Goal: Communication & Community: Answer question/provide support

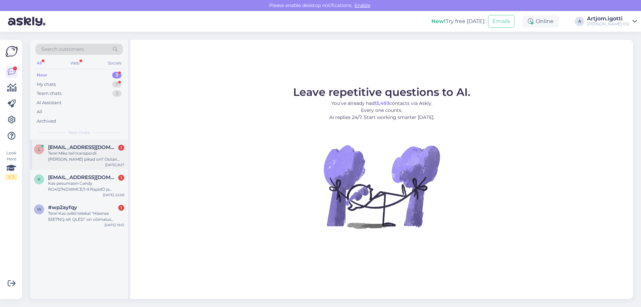
click at [113, 161] on div "Tere! Miks teil transpordi [PERSON_NAME] pikad on? Ootan oma tellimust juba näd…" at bounding box center [86, 156] width 76 height 12
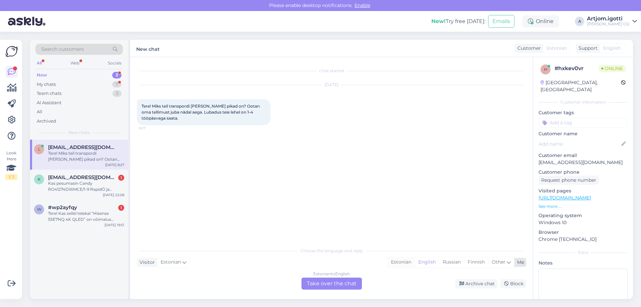
click at [400, 261] on div "Estonian" at bounding box center [401, 262] width 27 height 10
click at [342, 282] on div "Estonian to Estonian Take over the chat" at bounding box center [332, 283] width 60 height 12
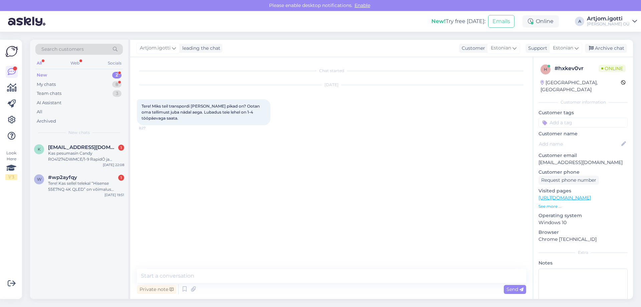
click at [251, 277] on textarea at bounding box center [331, 276] width 389 height 14
type textarea "Tere Saate palun öelda tellimuse numbri."
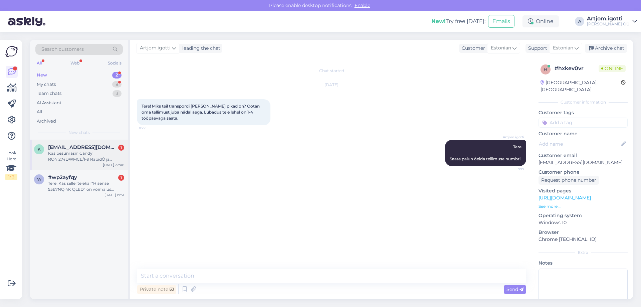
click at [93, 154] on div "Kas pesumasin Candy RO41274DWMCE/1-9 RapidÓ ja pesukuivati Candy CSO4 H7A1DE-S …" at bounding box center [86, 156] width 76 height 12
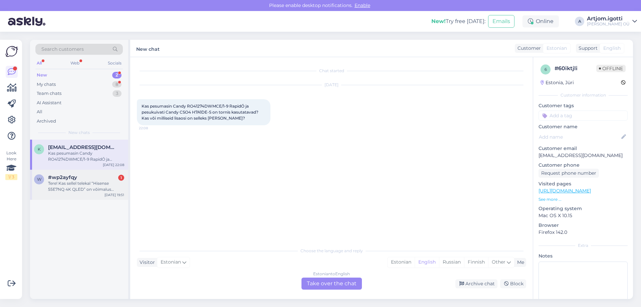
click at [97, 180] on div "Tere! Kas sellel telekal “Hisense 55E7NQ 4K QLED” on võimalus kasutada Go3-e?" at bounding box center [86, 186] width 76 height 12
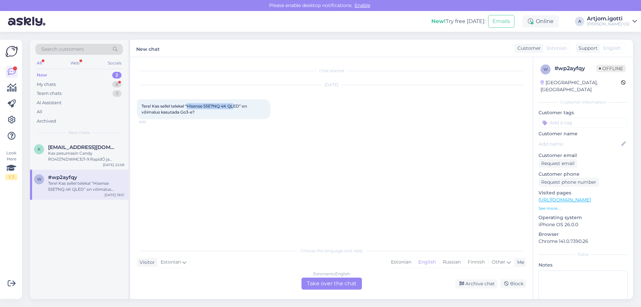
drag, startPoint x: 189, startPoint y: 108, endPoint x: 228, endPoint y: 113, distance: 39.4
click at [236, 105] on span "Tere! Kas sellel telekal “Hisense 55E7NQ 4K QLED” on võimalus kasutada Go3-e?" at bounding box center [195, 109] width 107 height 11
click at [400, 263] on div "Estonian" at bounding box center [401, 262] width 27 height 10
click at [355, 286] on div "Estonian to Estonian Take over the chat" at bounding box center [332, 283] width 60 height 12
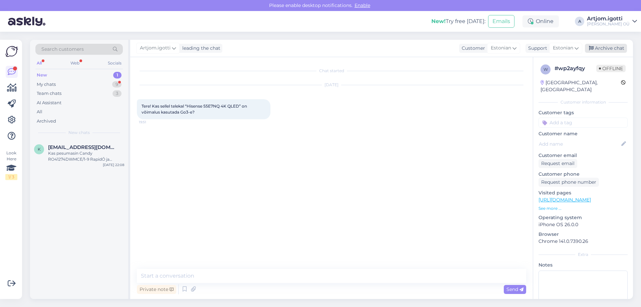
click at [600, 46] on div "Archive chat" at bounding box center [606, 48] width 42 height 9
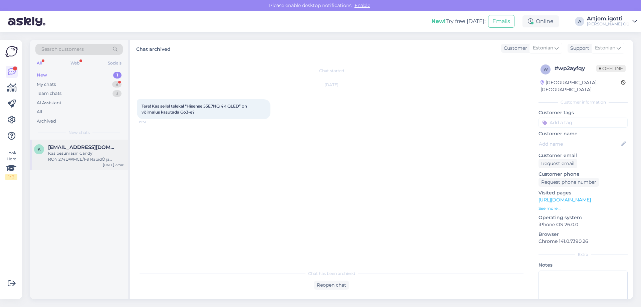
click at [92, 159] on div "Kas pesumasin Candy RO41274DWMCE/1-9 RapidÓ ja pesukuivati Candy CSO4 H7A1DE-S …" at bounding box center [86, 156] width 76 height 12
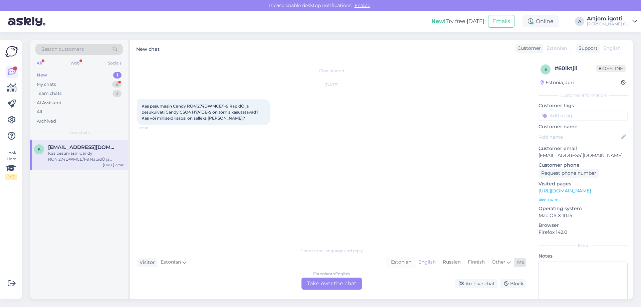
click at [400, 264] on div "Estonian" at bounding box center [401, 262] width 27 height 10
click at [336, 285] on div "Estonian to Estonian Take over the chat" at bounding box center [332, 283] width 60 height 12
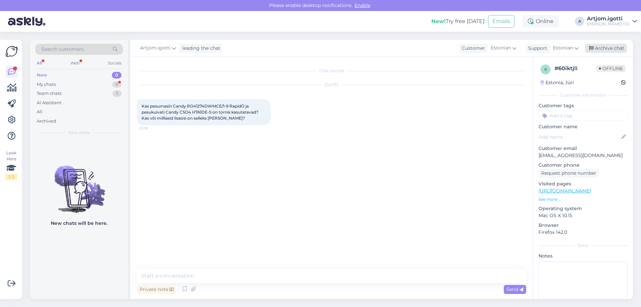
click at [614, 44] on div "Archive chat" at bounding box center [606, 48] width 42 height 9
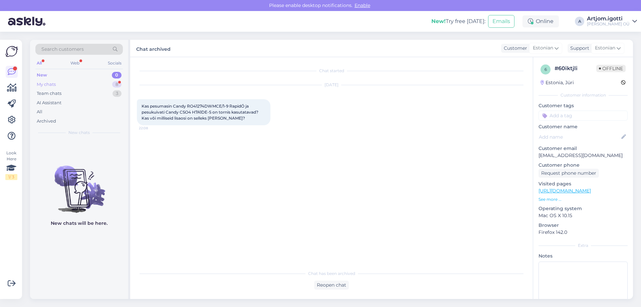
click at [103, 88] on div "My chats 8" at bounding box center [78, 84] width 87 height 9
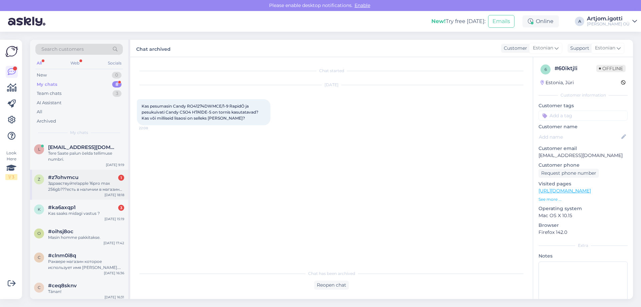
click at [107, 190] on div "Здравствуйте!apple 16pro max 256gb???есть в наличии в магазине на тяхесаю))))" at bounding box center [86, 186] width 76 height 12
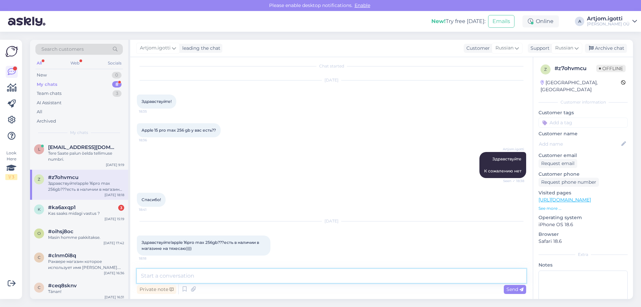
click at [195, 272] on textarea at bounding box center [331, 276] width 389 height 14
click at [84, 210] on div "#ka6axqp1 3" at bounding box center [86, 207] width 76 height 6
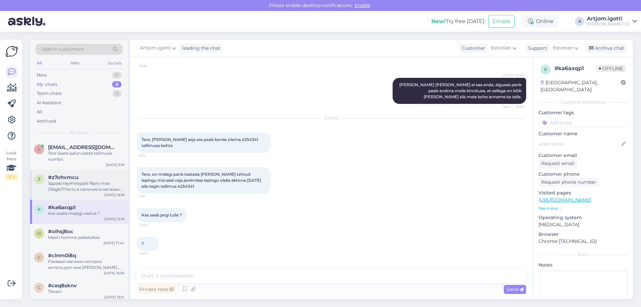
click at [85, 188] on div "Здравствуйте!apple 16pro max 256gb???есть в наличии в магазине на тяхесаю))))" at bounding box center [86, 186] width 76 height 12
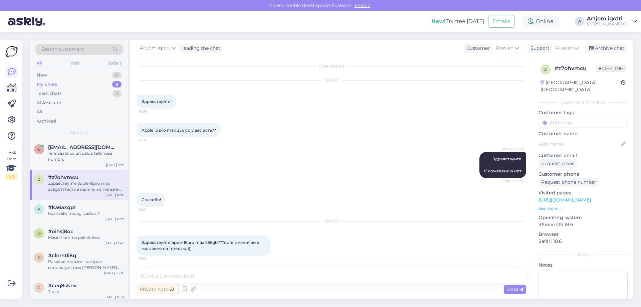
scroll to position [5, 0]
click at [212, 278] on textarea at bounding box center [331, 276] width 389 height 14
type textarea "P"
click at [85, 77] on div "New 0" at bounding box center [78, 74] width 87 height 9
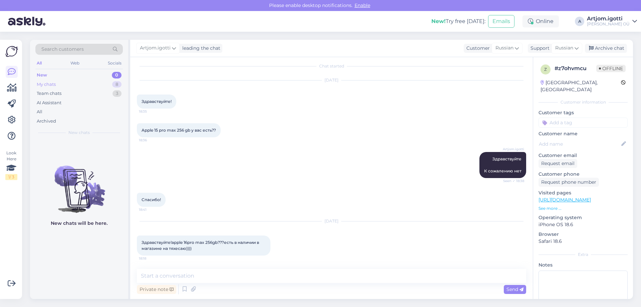
click at [85, 85] on div "My chats 8" at bounding box center [78, 84] width 87 height 9
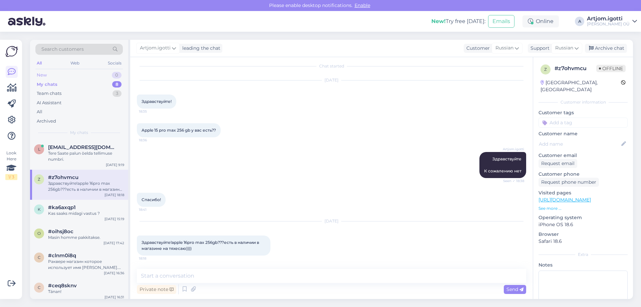
click at [84, 76] on div "New 0" at bounding box center [78, 74] width 87 height 9
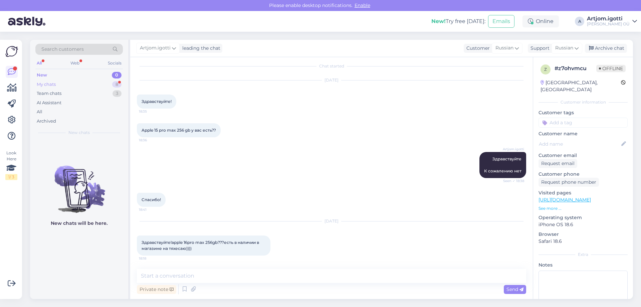
click at [59, 82] on div "My chats 8" at bounding box center [78, 84] width 87 height 9
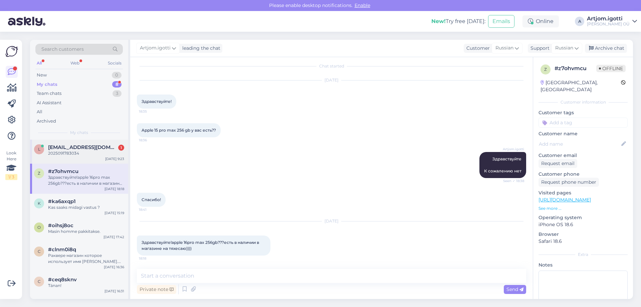
click at [72, 157] on div "l [EMAIL_ADDRESS][DOMAIN_NAME] 1 2025091783034 [DATE] 9:23" at bounding box center [79, 152] width 98 height 24
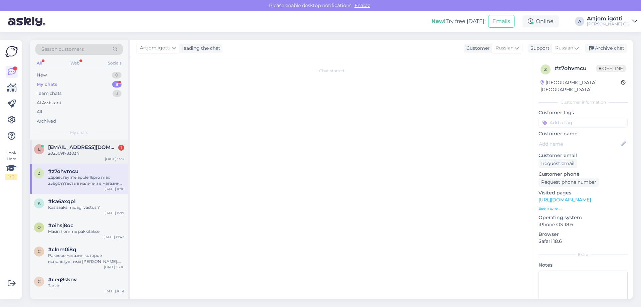
scroll to position [0, 0]
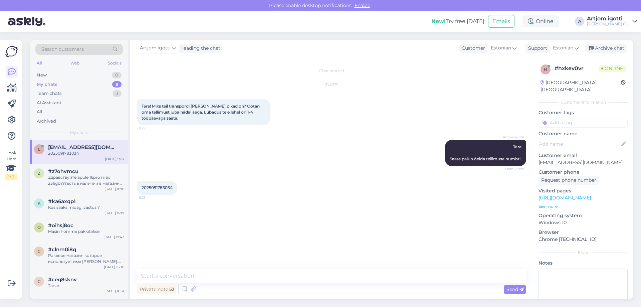
click at [161, 190] on div "2025091783034 9:23" at bounding box center [157, 188] width 40 height 14
copy div "2025091783034 9:23"
click at [212, 270] on textarea at bounding box center [331, 276] width 389 height 14
type textarea "Ma kohe uurin poel."
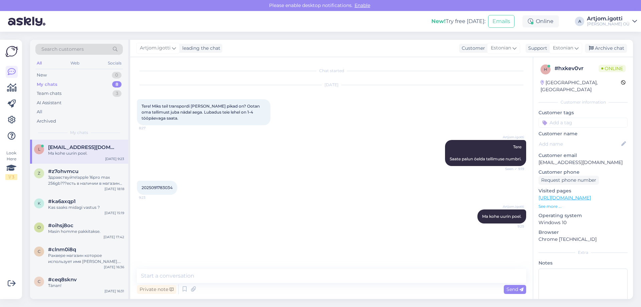
click at [83, 151] on div "Ma kohe uurin poel." at bounding box center [86, 153] width 76 height 6
click at [257, 283] on div "Private note Send" at bounding box center [331, 289] width 389 height 13
click at [256, 277] on textarea at bounding box center [331, 276] width 389 height 14
type textarea "Kas olete veel siin?"
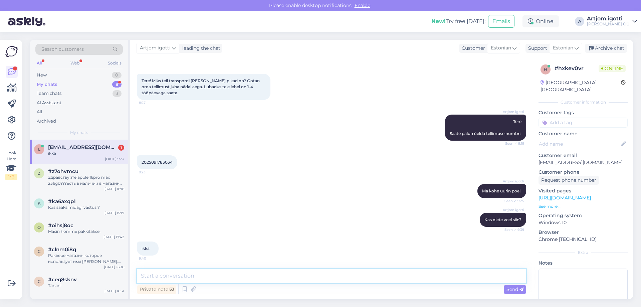
click at [216, 276] on textarea at bounding box center [331, 276] width 389 height 14
type textarea "Palume vabanduse tekkinud olukorra pärast. [PERSON_NAME] anname DPD-le [PERSON_…"
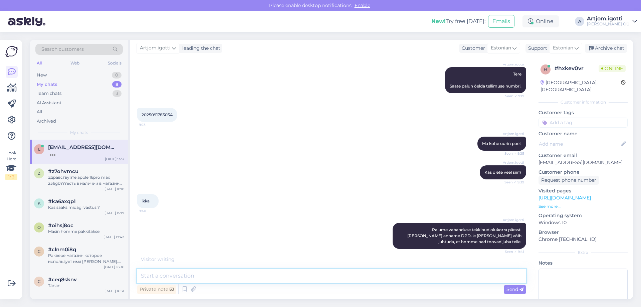
scroll to position [73, 0]
drag, startPoint x: 452, startPoint y: 228, endPoint x: 483, endPoint y: 231, distance: 30.9
click at [483, 231] on span "Palume vabanduse tekkinud olukorra pärast. [PERSON_NAME] anname DPD-le [PERSON_…" at bounding box center [464, 235] width 115 height 17
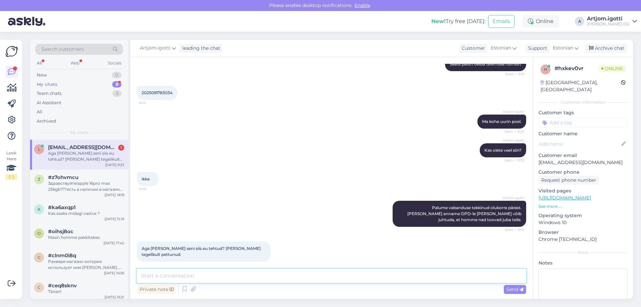
click at [243, 280] on textarea at bounding box center [331, 276] width 389 height 14
click at [271, 276] on textarea "Kõik dpd sildid olid tehtud, aga mikski pärast mail ei ole poodi jõudnud" at bounding box center [331, 276] width 389 height 14
click at [268, 275] on textarea "Kõik dpd sildid olid tehtud, aga mikski pärast [PERSON_NAME] [PERSON_NAME] jõud…" at bounding box center [331, 276] width 389 height 14
click at [272, 276] on textarea "Kõik dpd sildid olid tehtud, aga mikski pärast [PERSON_NAME] [PERSON_NAME] jõud…" at bounding box center [331, 276] width 389 height 14
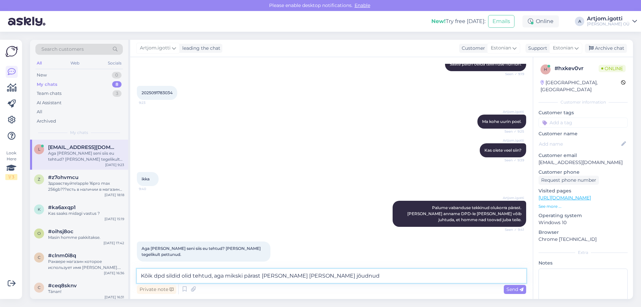
click at [269, 276] on textarea "Kõik dpd sildid olid tehtud, aga mikski pärast [PERSON_NAME] [PERSON_NAME] jõud…" at bounding box center [331, 276] width 389 height 14
drag, startPoint x: 344, startPoint y: 273, endPoint x: 337, endPoint y: 280, distance: 9.9
click at [343, 274] on textarea "Kõik dpd sildid olid tehtud, aga mikski pärast mail ei ole poodi jõudnud" at bounding box center [331, 276] width 389 height 14
type textarea "Kõik dpd sildid olid tehtud, aga mikski pärast mail ei ole poodi jõudnud."
click at [370, 277] on textarea "Kõik dpd sildid olid tehtud, aga mikski pärast mail ei ole poodi jõudnud." at bounding box center [331, 276] width 389 height 14
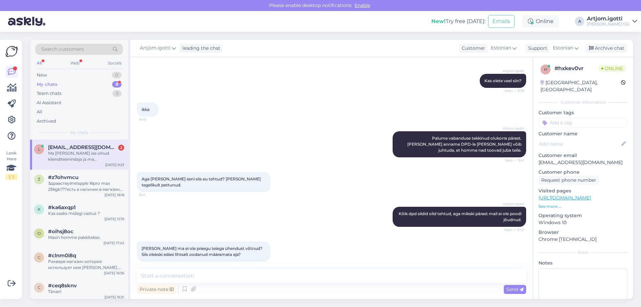
scroll to position [205, 0]
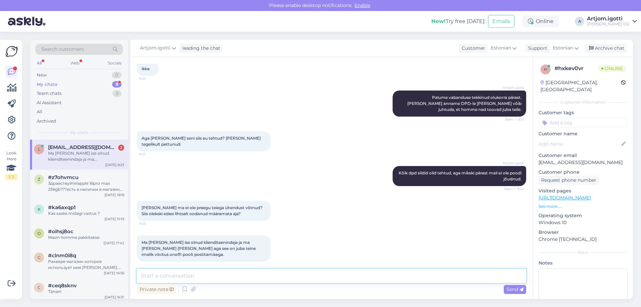
drag, startPoint x: 197, startPoint y: 279, endPoint x: 214, endPoint y: 273, distance: 18.6
click at [197, 279] on textarea at bounding box center [331, 276] width 389 height 14
click at [230, 275] on textarea "Ma täesti saan aru teist [PERSON_NAME] ei oleme süüdi, aga nüüd kindlasti info …" at bounding box center [331, 276] width 389 height 14
click at [376, 276] on textarea "Ma täesti saan aru teist [PERSON_NAME] oleme süüdi, aga nüüd kindlasti info [PE…" at bounding box center [331, 276] width 389 height 14
type textarea "Ma täesti saan aru teist [PERSON_NAME] oleme süüdi, aga nüüd kindlasti info [PE…"
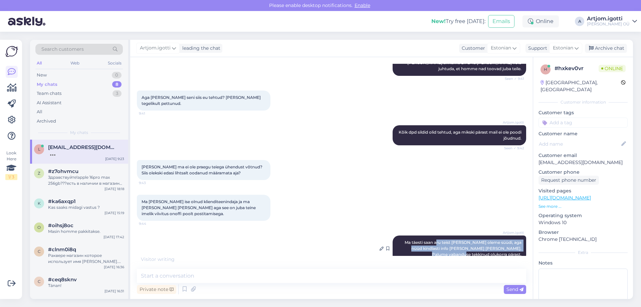
scroll to position [253, 0]
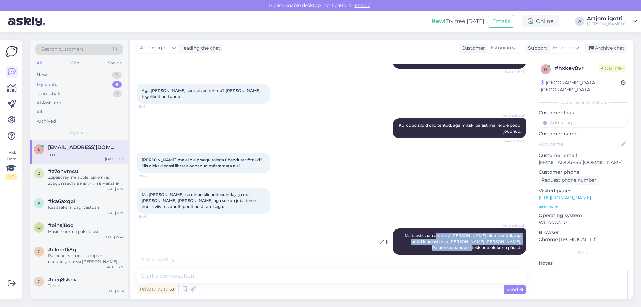
drag, startPoint x: 438, startPoint y: 235, endPoint x: 519, endPoint y: 244, distance: 81.3
click at [519, 244] on div "Artjom.igotti Ma täesti saan aru teist [PERSON_NAME] oleme süüdi, aga nüüd kind…" at bounding box center [460, 241] width 134 height 26
click at [343, 230] on div "Artjom.igotti Ma täesti saan aru teist [PERSON_NAME] oleme süüdi, aga nüüd kind…" at bounding box center [331, 241] width 389 height 41
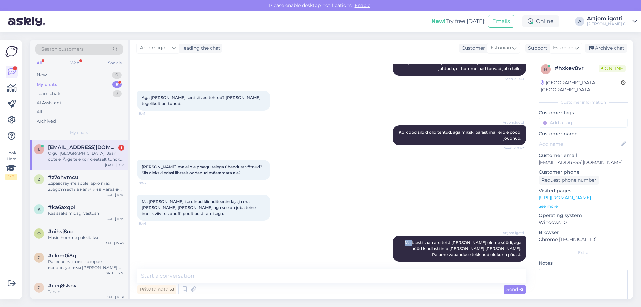
scroll to position [280, 0]
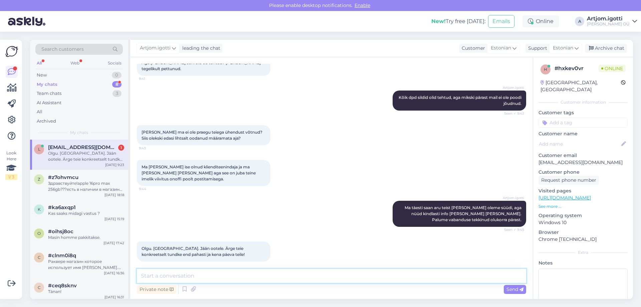
click at [199, 272] on textarea at bounding box center [331, 276] width 389 height 14
type textarea "Teile ka ilusat päeva."
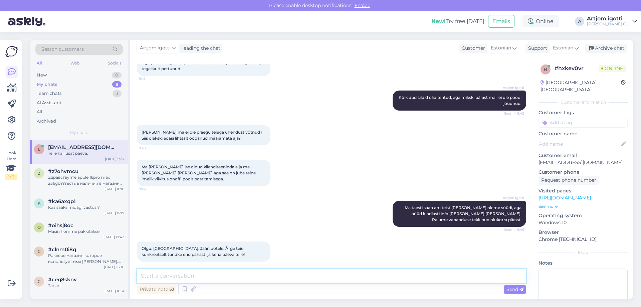
scroll to position [309, 0]
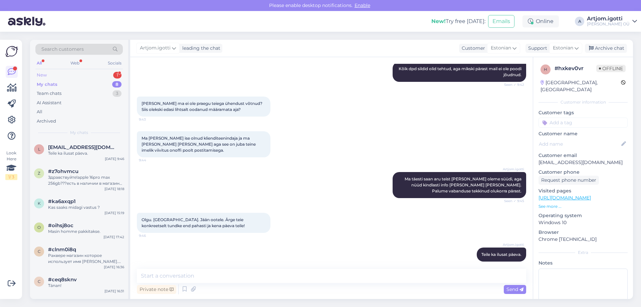
click at [104, 74] on div "New 1" at bounding box center [78, 74] width 87 height 9
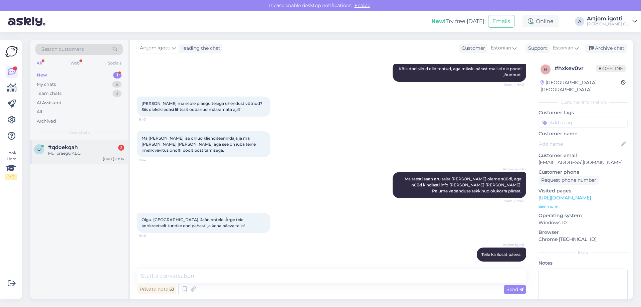
click at [101, 140] on div "q #qdoekqah 2 Mul praegu AEG. [DATE] 10:04" at bounding box center [79, 152] width 98 height 24
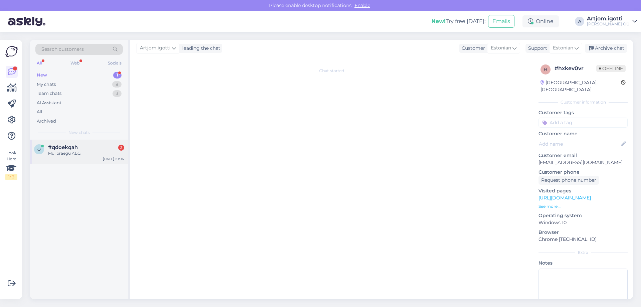
scroll to position [0, 0]
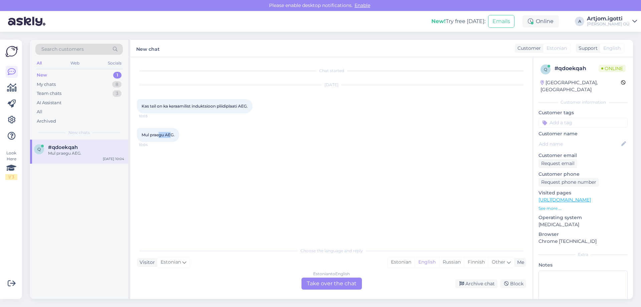
drag, startPoint x: 160, startPoint y: 135, endPoint x: 173, endPoint y: 135, distance: 12.7
click at [172, 136] on span "Mul praegu AEG." at bounding box center [158, 134] width 33 height 5
drag, startPoint x: 165, startPoint y: 106, endPoint x: 334, endPoint y: 107, distance: 169.0
click at [215, 107] on span "Kas teil on ka keraamilist induktsioon pliidiplaati AEG." at bounding box center [195, 106] width 106 height 5
click at [404, 258] on div "Estonian" at bounding box center [401, 262] width 27 height 10
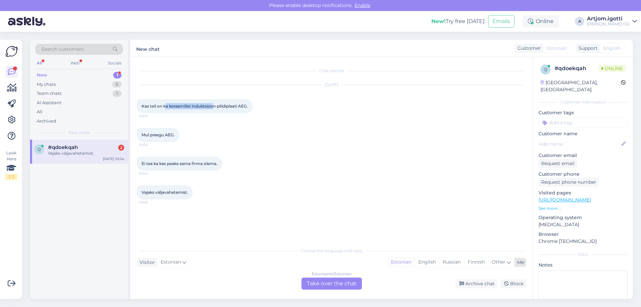
click at [394, 262] on div "Estonian" at bounding box center [401, 262] width 27 height 10
click at [348, 280] on div "Estonian to Estonian Take over the chat" at bounding box center [332, 283] width 60 height 12
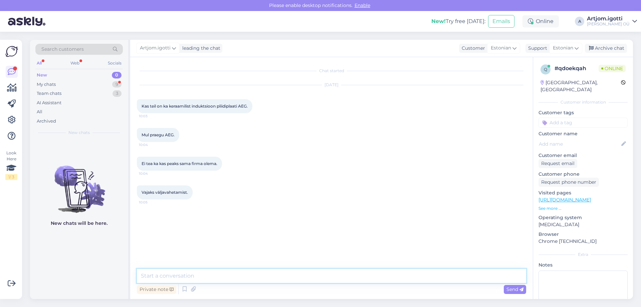
click at [259, 281] on textarea at bounding box center [331, 276] width 389 height 14
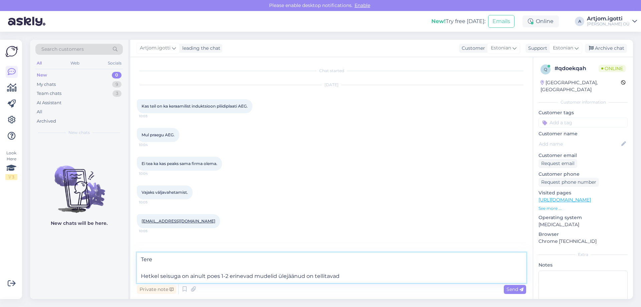
type textarea "Tere Hetkel seisuga on ainult poes 1-2 erinevad mudelid ülejäänud on tellitavad."
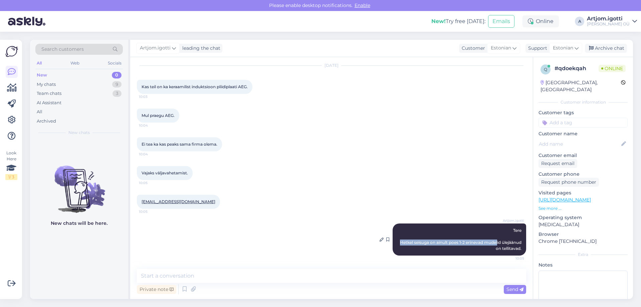
drag, startPoint x: 409, startPoint y: 237, endPoint x: 513, endPoint y: 241, distance: 104.2
click at [513, 241] on div "Artjom.igotti Tere Hetkel seisuga on ainult poes 1-2 erinevad mudelid ülejäänud…" at bounding box center [460, 239] width 134 height 32
drag, startPoint x: 474, startPoint y: 249, endPoint x: 528, endPoint y: 249, distance: 53.8
click at [528, 249] on div "Chat started [DATE] Kas teil on ka keraamilist induktsioon pliidiplaati AEG. 10…" at bounding box center [334, 163] width 395 height 199
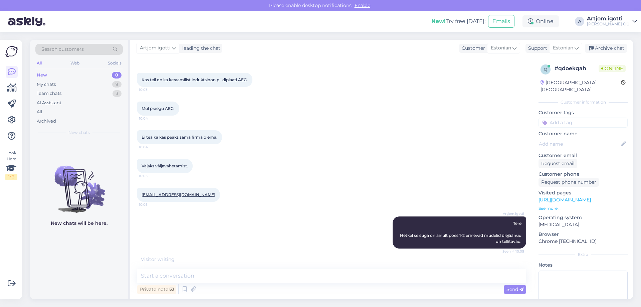
click at [329, 170] on div "Vajaks väljavahetamist. 10:05" at bounding box center [331, 166] width 389 height 29
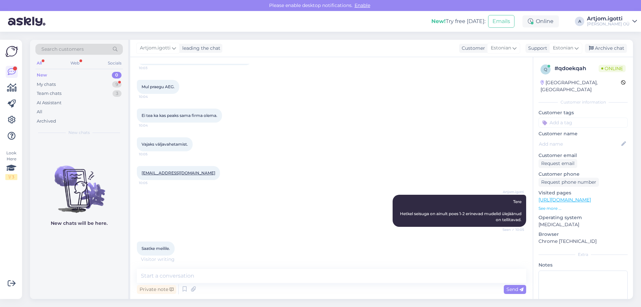
scroll to position [55, 0]
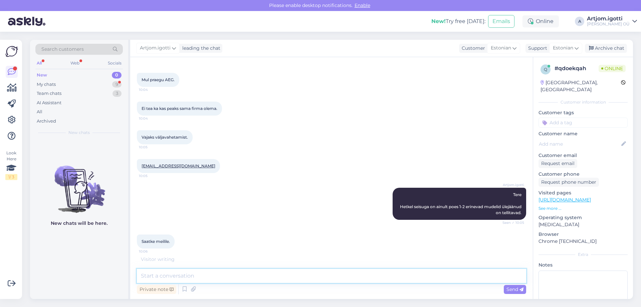
click at [171, 272] on textarea at bounding box center [331, 276] width 389 height 14
type textarea "L"
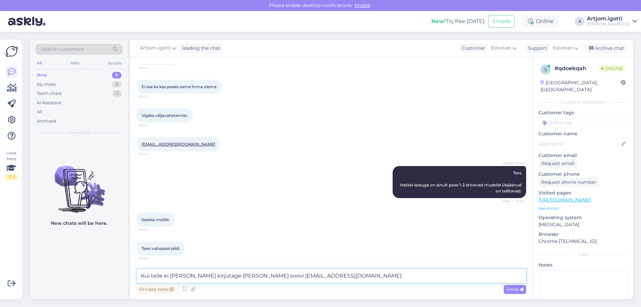
click at [315, 280] on textarea "Kui teile ei [PERSON_NAME] kirjutage [PERSON_NAME] soovi [EMAIL_ADDRESS][DOMAIN…" at bounding box center [331, 276] width 389 height 14
click at [324, 277] on textarea "Kui teile ei [PERSON_NAME] kirjutage [PERSON_NAME] soovi [EMAIL_ADDRESS][DOMAIN…" at bounding box center [331, 276] width 389 height 14
type textarea "Kui teile ei [PERSON_NAME] kirjutage [PERSON_NAME] soovi [EMAIL_ADDRESS][DOMAIN…"
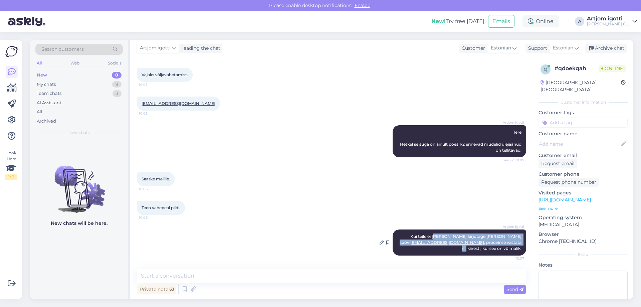
drag, startPoint x: 443, startPoint y: 237, endPoint x: 480, endPoint y: 243, distance: 36.6
click at [480, 243] on span "Kui teile ei [PERSON_NAME] kirjutage [PERSON_NAME] soovi [EMAIL_ADDRESS][DOMAIN…" at bounding box center [461, 242] width 123 height 17
click at [504, 242] on span "Kui teile ei [PERSON_NAME] kirjutage [PERSON_NAME] soovi [EMAIL_ADDRESS][DOMAIN…" at bounding box center [461, 242] width 123 height 17
click at [65, 73] on div "New 0" at bounding box center [78, 74] width 87 height 9
click at [62, 88] on div "My chats 9" at bounding box center [78, 84] width 87 height 9
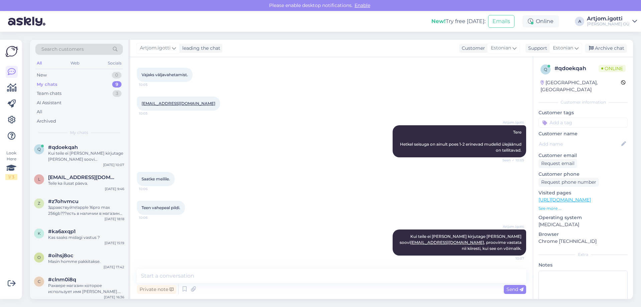
click at [67, 80] on div "My chats 9" at bounding box center [78, 84] width 87 height 9
click at [68, 69] on div "Search customers All Web Socials New 0 My chats 9 Team chats 3 AI Assistant All…" at bounding box center [79, 90] width 98 height 100
click at [68, 75] on div "New 0" at bounding box center [78, 74] width 87 height 9
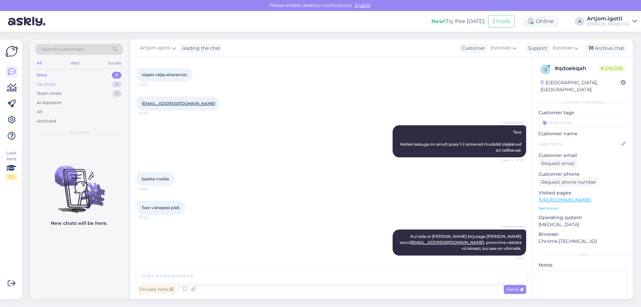
click at [60, 84] on div "My chats 9" at bounding box center [78, 84] width 87 height 9
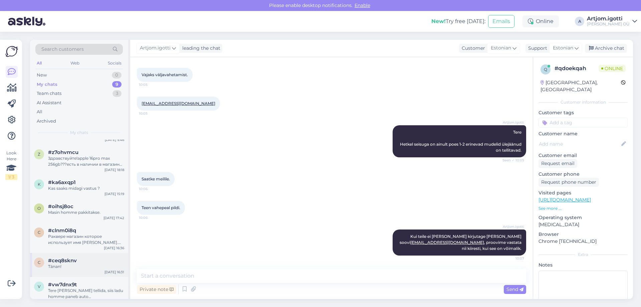
scroll to position [81, 0]
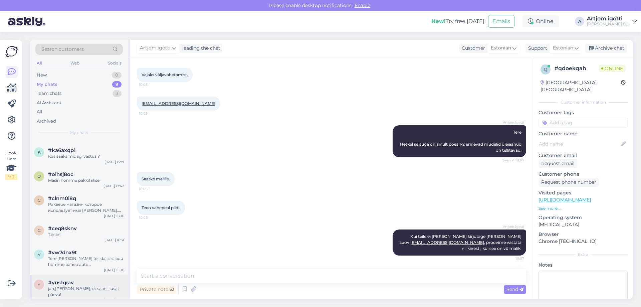
click at [99, 280] on div "#yns1qrav" at bounding box center [86, 282] width 76 height 6
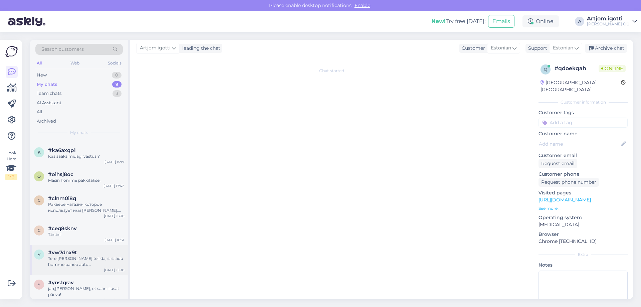
scroll to position [813, 0]
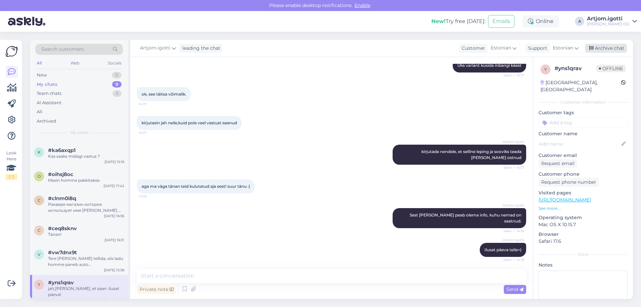
click at [606, 48] on div "Archive chat" at bounding box center [606, 48] width 42 height 9
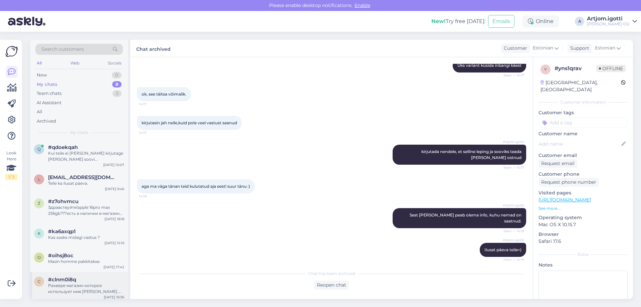
click at [92, 283] on div "Раквере магазин которое использует имя [PERSON_NAME]. Мы к сожалению не знаем, …" at bounding box center [86, 288] width 76 height 12
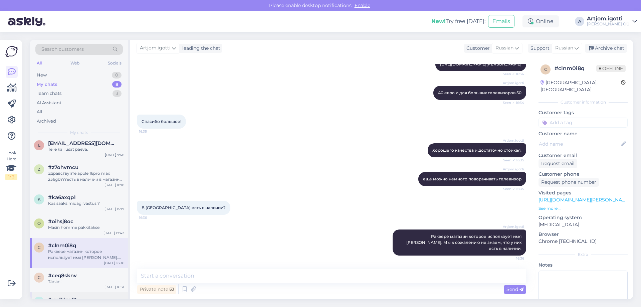
scroll to position [57, 0]
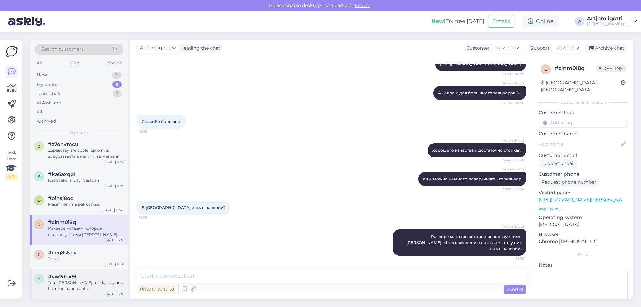
click at [95, 277] on div "#vw7dnx9t" at bounding box center [86, 276] width 76 height 6
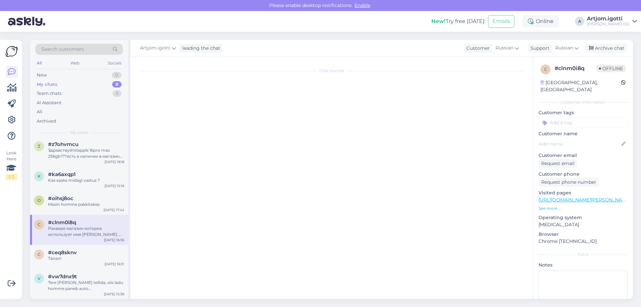
scroll to position [0, 0]
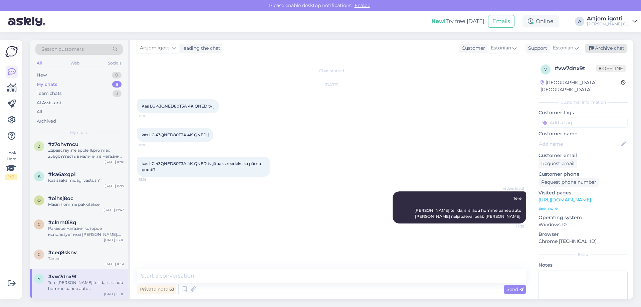
click at [610, 48] on div "Archive chat" at bounding box center [606, 48] width 42 height 9
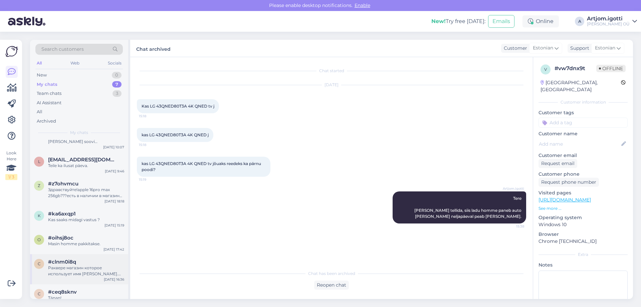
scroll to position [27, 0]
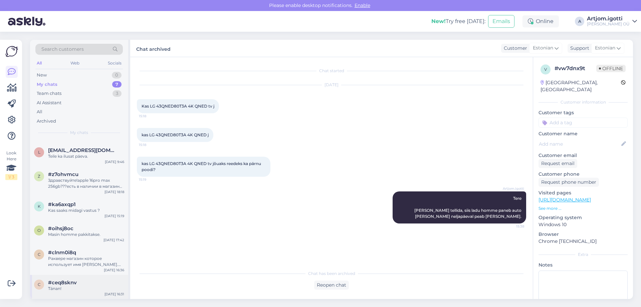
click at [74, 277] on div "c #ceq8sknv Tänan! [DATE] 16:31" at bounding box center [79, 287] width 98 height 24
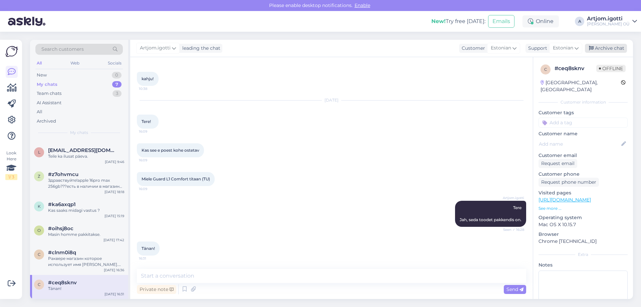
click at [607, 49] on div "Archive chat" at bounding box center [606, 48] width 42 height 9
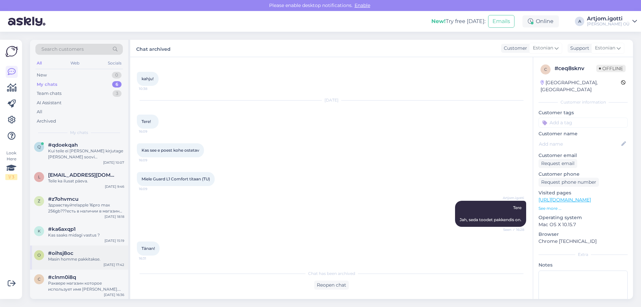
scroll to position [3, 0]
click at [82, 280] on div "Раквере магазин которое использует имя [PERSON_NAME]. Мы к сожалению не знаем, …" at bounding box center [86, 285] width 76 height 12
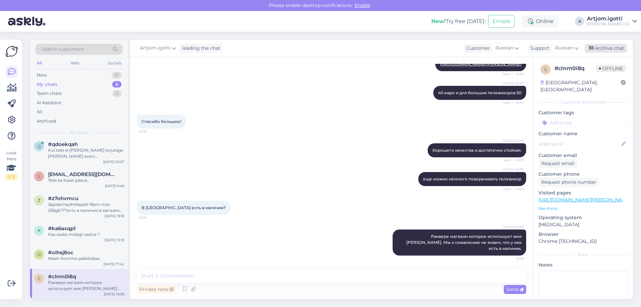
click at [604, 50] on div "Archive chat" at bounding box center [606, 48] width 42 height 9
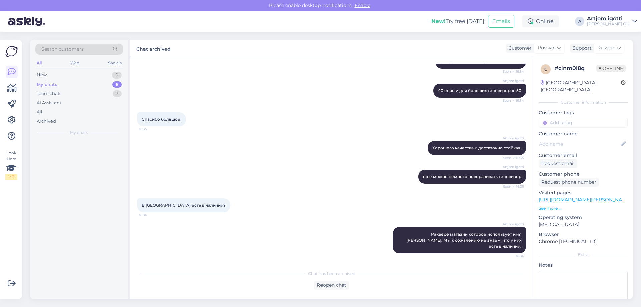
scroll to position [0, 0]
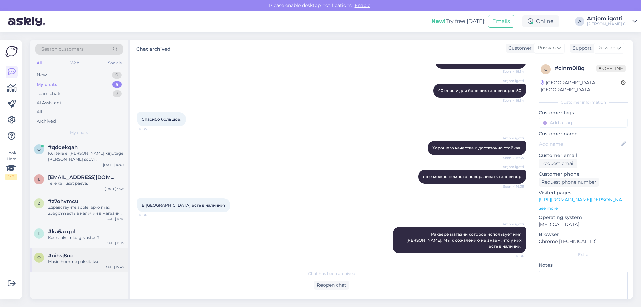
click at [83, 260] on div "Masin homme pakkitakse." at bounding box center [86, 261] width 76 height 6
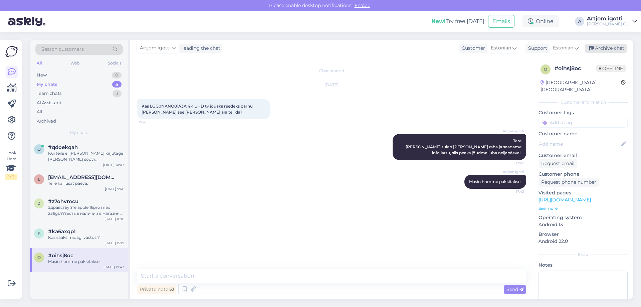
click at [604, 45] on div "Archive chat" at bounding box center [606, 48] width 42 height 9
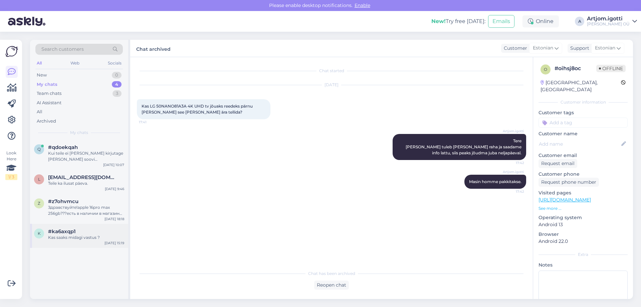
click at [91, 235] on div "Kas saaks midagi vastus ?" at bounding box center [86, 237] width 76 height 6
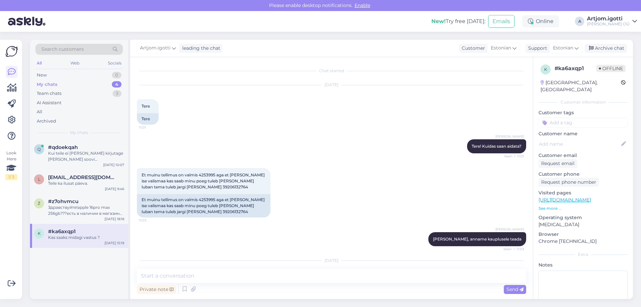
scroll to position [1477, 0]
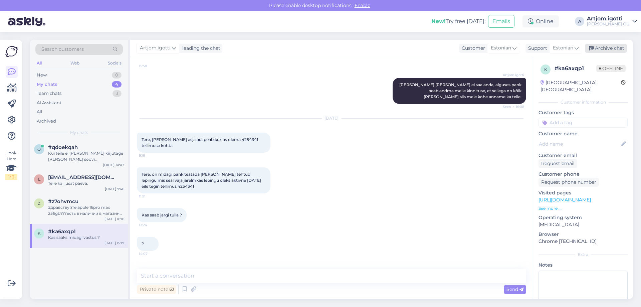
click at [603, 51] on div "Archive chat" at bounding box center [606, 48] width 42 height 9
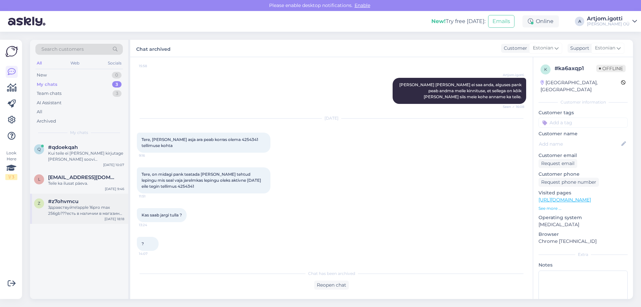
click at [95, 215] on div "Здравствуйте!apple 16pro max 256gb???есть в наличии в магазине на тяхесаю))))" at bounding box center [86, 210] width 76 height 12
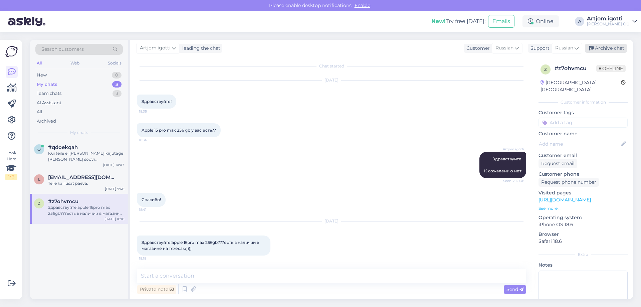
click at [609, 44] on div "Archive chat" at bounding box center [606, 48] width 42 height 9
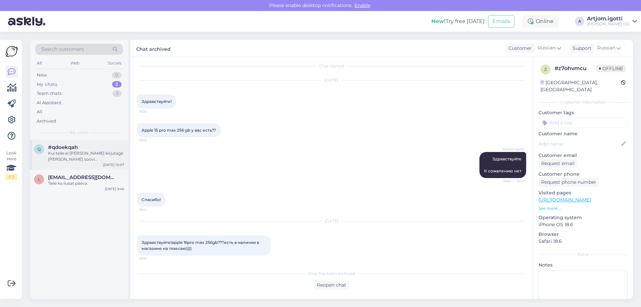
click at [79, 159] on div "Kui teile ei [PERSON_NAME] kirjutage [PERSON_NAME] soovi [EMAIL_ADDRESS][DOMAIN…" at bounding box center [86, 156] width 76 height 12
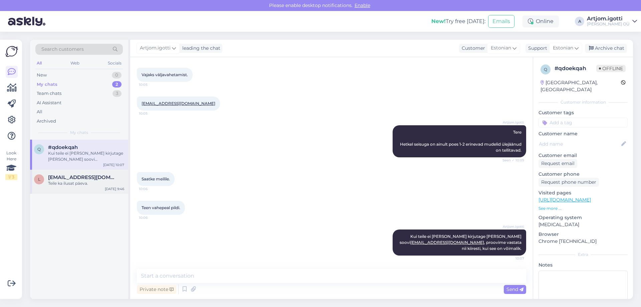
click at [92, 185] on div "Teile ka ilusat päeva." at bounding box center [86, 183] width 76 height 6
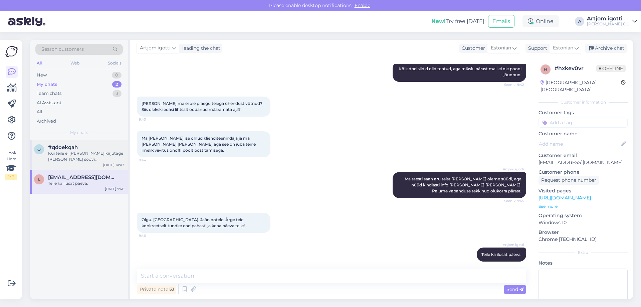
click at [94, 161] on div "Kui teile ei [PERSON_NAME] kirjutage [PERSON_NAME] soovi [EMAIL_ADDRESS][DOMAIN…" at bounding box center [86, 156] width 76 height 12
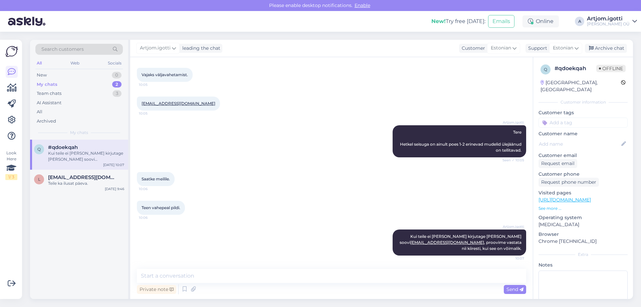
scroll to position [118, 0]
